Goal: Task Accomplishment & Management: Manage account settings

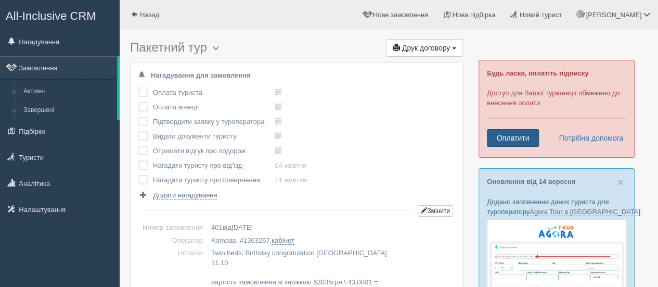
click at [512, 132] on link "Оплатити" at bounding box center [513, 138] width 52 height 18
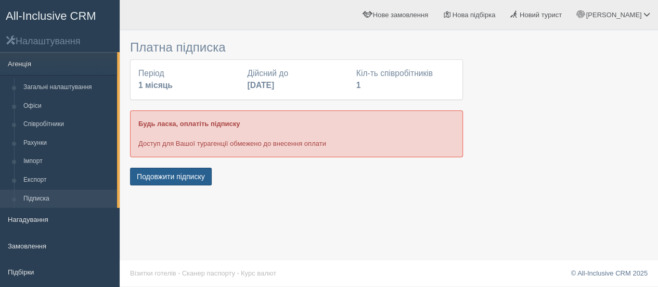
click at [171, 180] on button "Подовжити підписку" at bounding box center [171, 177] width 82 height 18
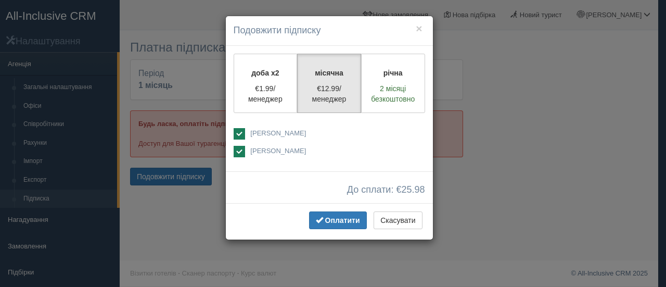
click at [237, 125] on div "доба x2 €1.99/менеджер місячна €12.99/менеджер річна 2 місяці безкоштовно" at bounding box center [329, 109] width 207 height 126
click at [240, 132] on ins at bounding box center [239, 133] width 11 height 11
checkbox input "false"
click at [350, 220] on span "Оплатити" at bounding box center [342, 220] width 35 height 8
